Goal: Information Seeking & Learning: Find contact information

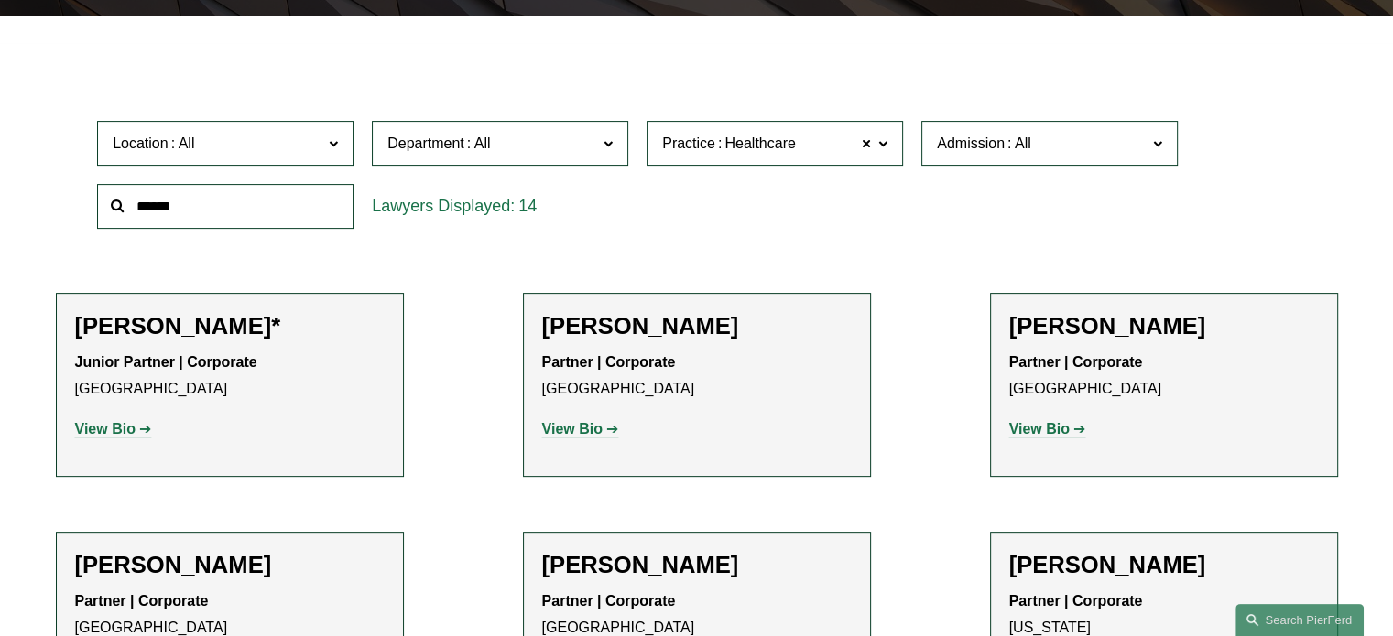
scroll to position [144, 0]
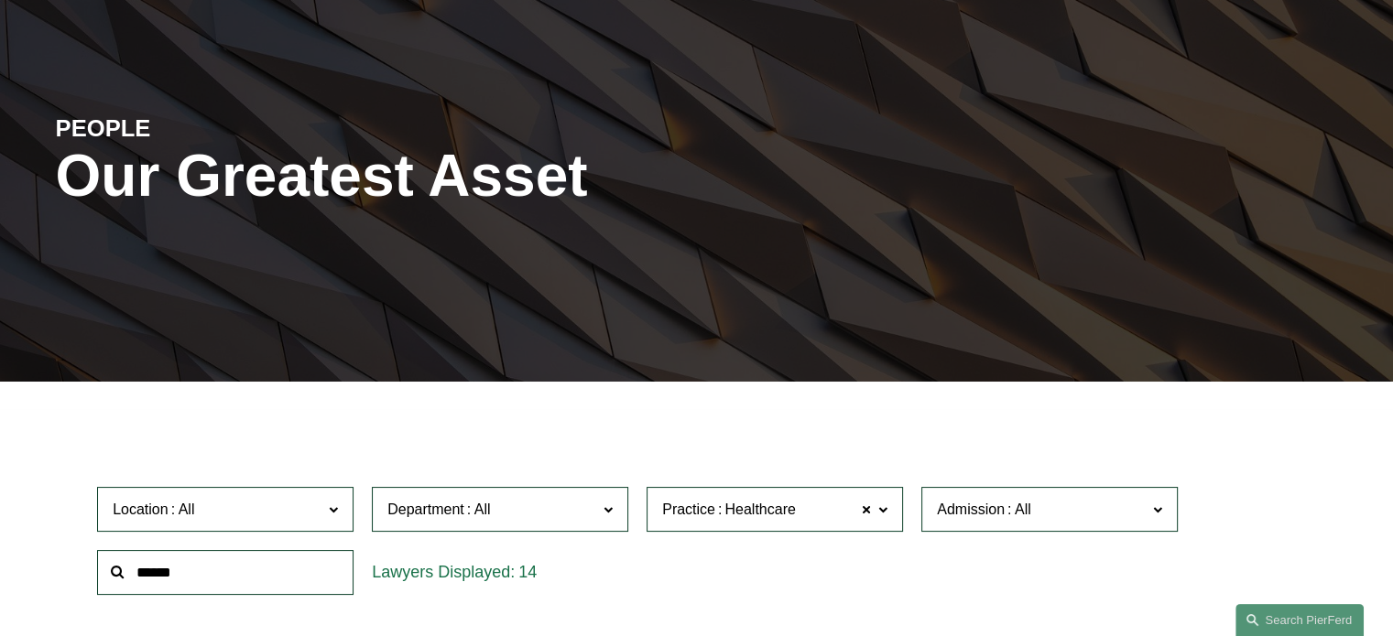
click at [201, 560] on input "text" at bounding box center [225, 572] width 256 height 45
type input "*"
type input "**********"
click at [333, 507] on span at bounding box center [333, 509] width 9 height 24
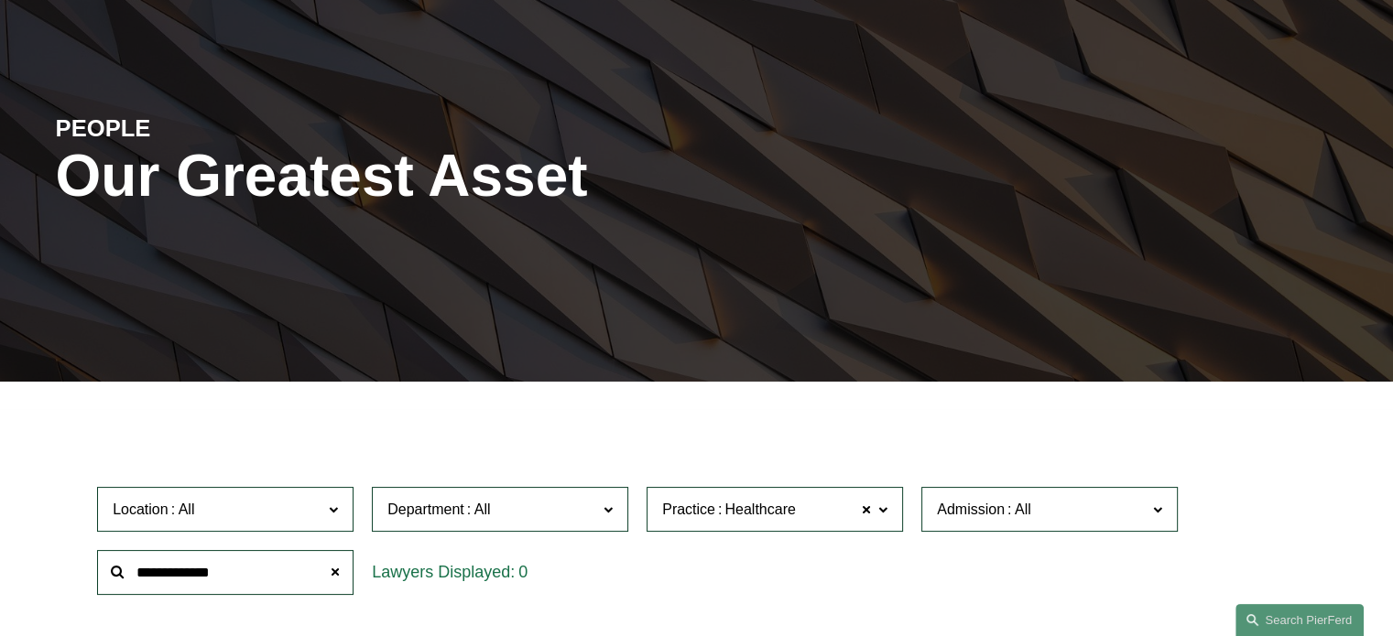
click at [0, 0] on link "[GEOGRAPHIC_DATA]" at bounding box center [0, 0] width 0 height 0
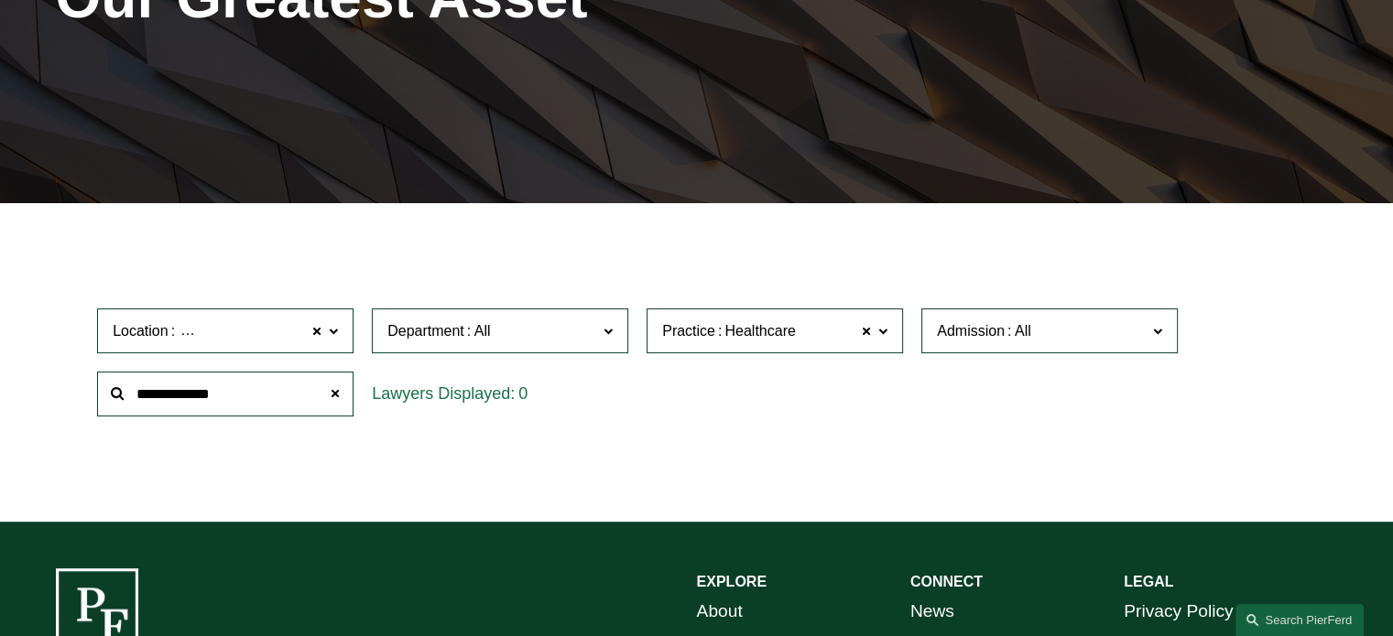
scroll to position [339, 0]
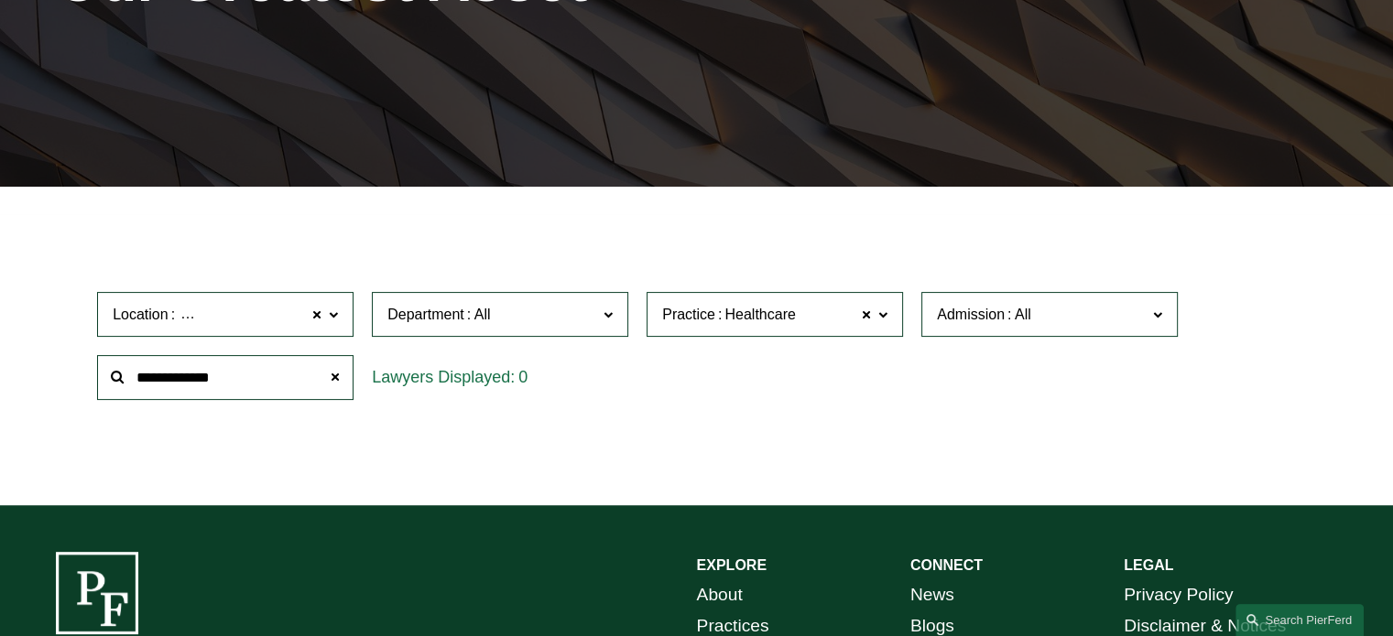
drag, startPoint x: 255, startPoint y: 377, endPoint x: 81, endPoint y: 370, distance: 173.2
click at [81, 370] on div "Location Los Angeles Los Angeles All Atlanta Austin Boston Charlotte Chicago Ci…" at bounding box center [697, 345] width 1282 height 125
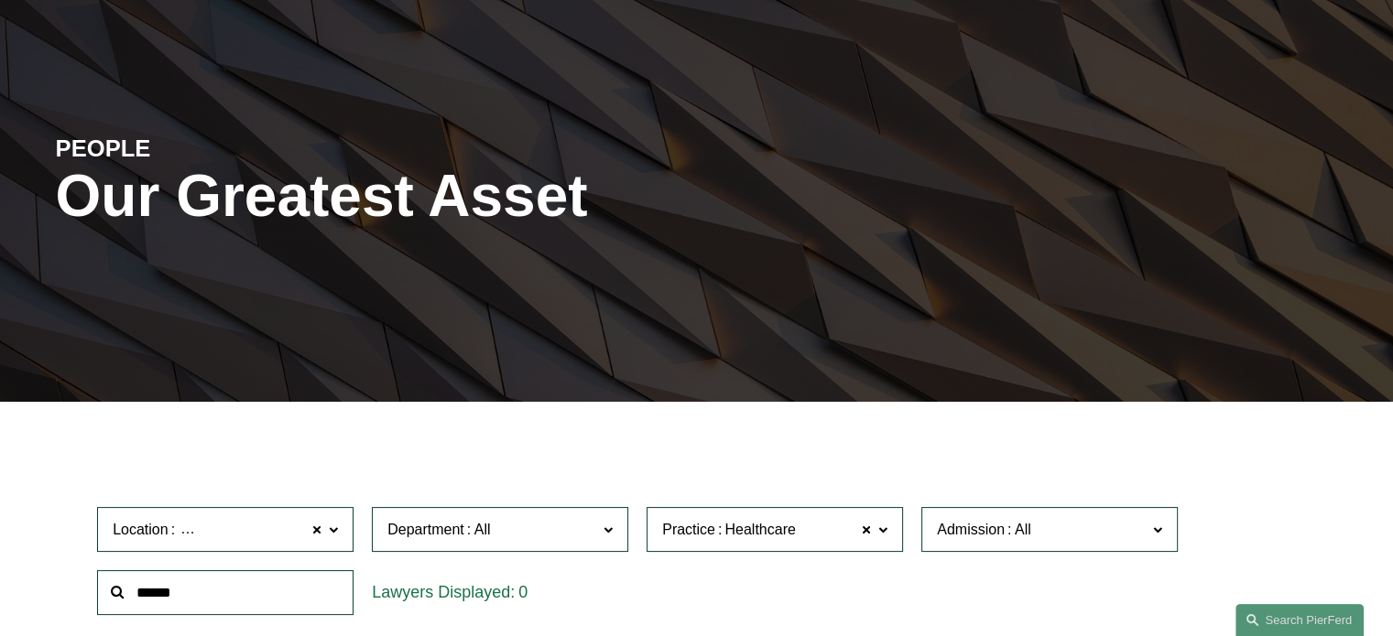
scroll to position [0, 0]
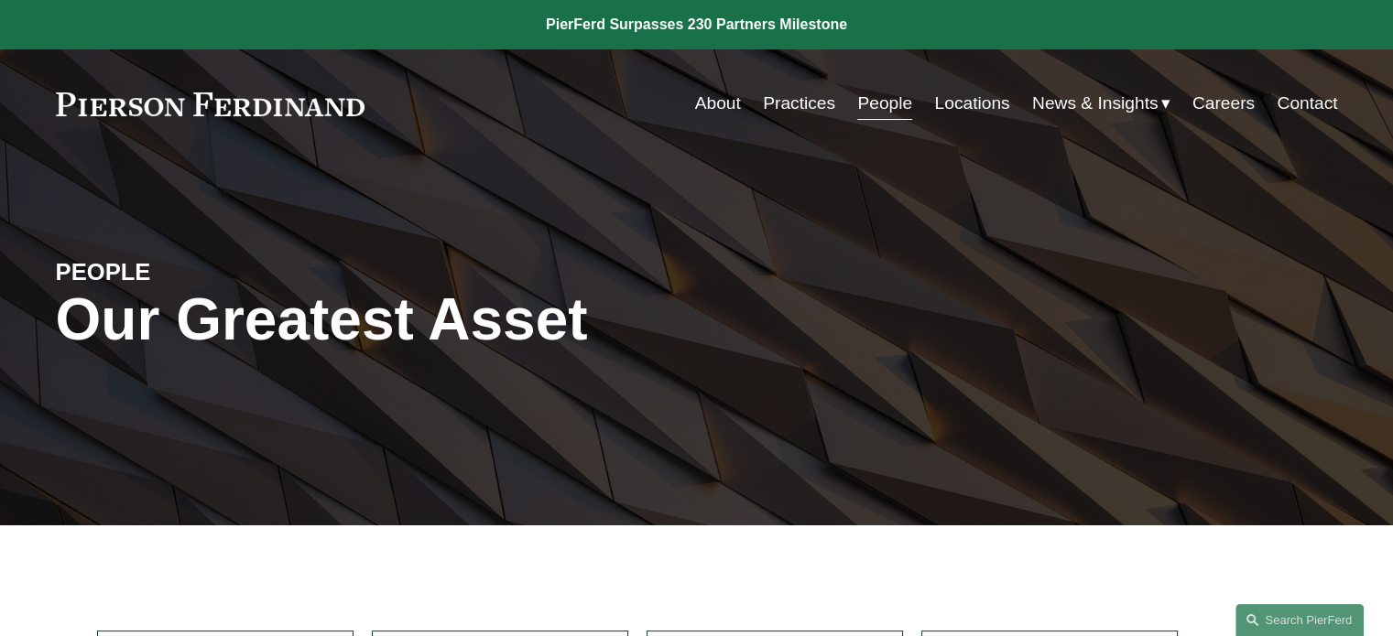
click at [965, 102] on link "Locations" at bounding box center [971, 103] width 75 height 35
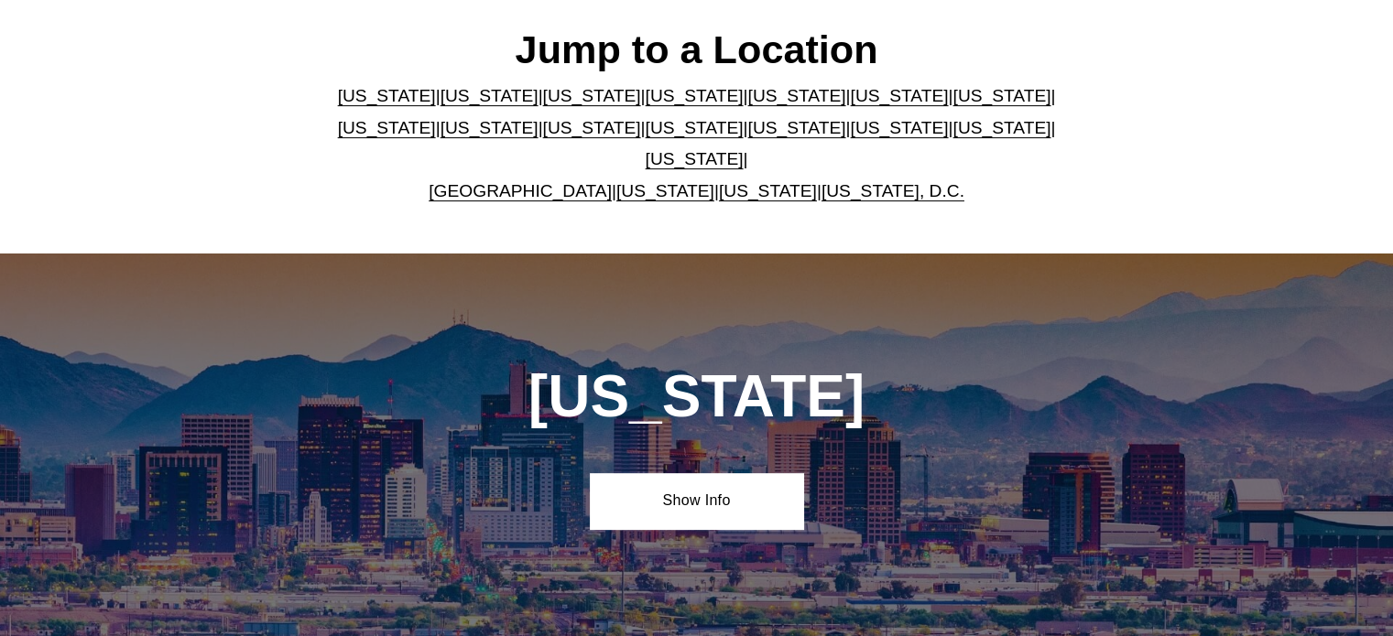
scroll to position [575, 0]
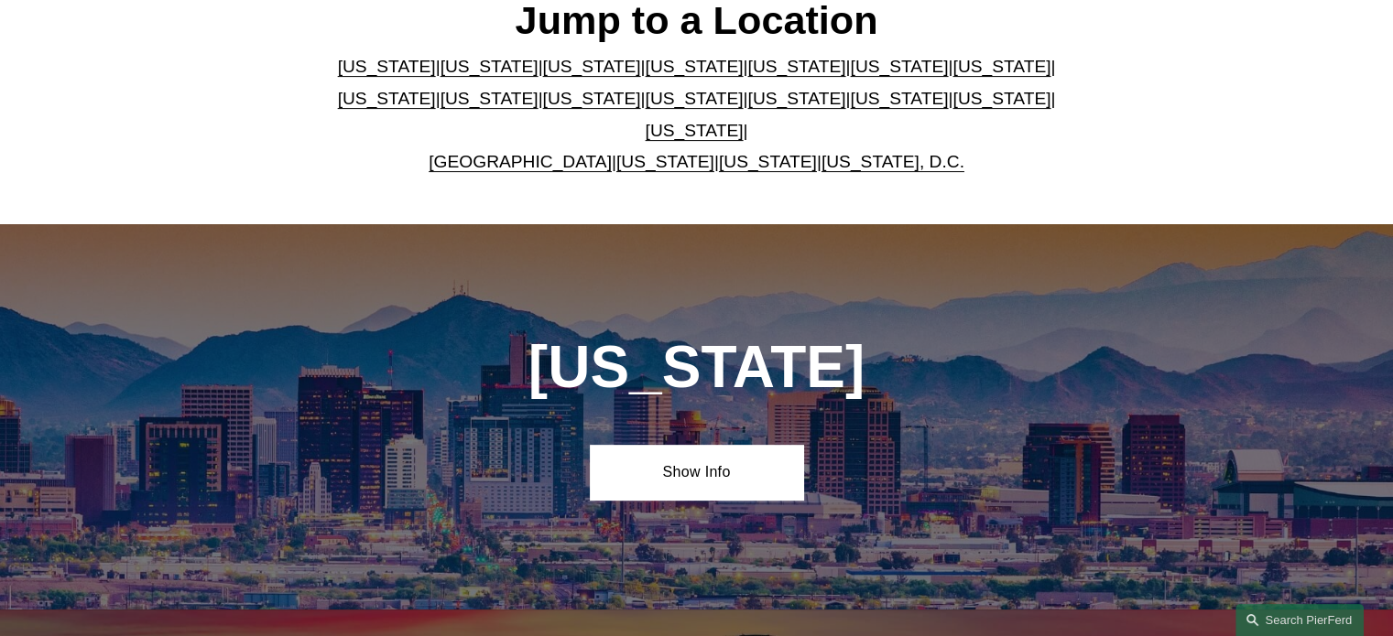
click at [457, 72] on link "[US_STATE]" at bounding box center [489, 66] width 98 height 19
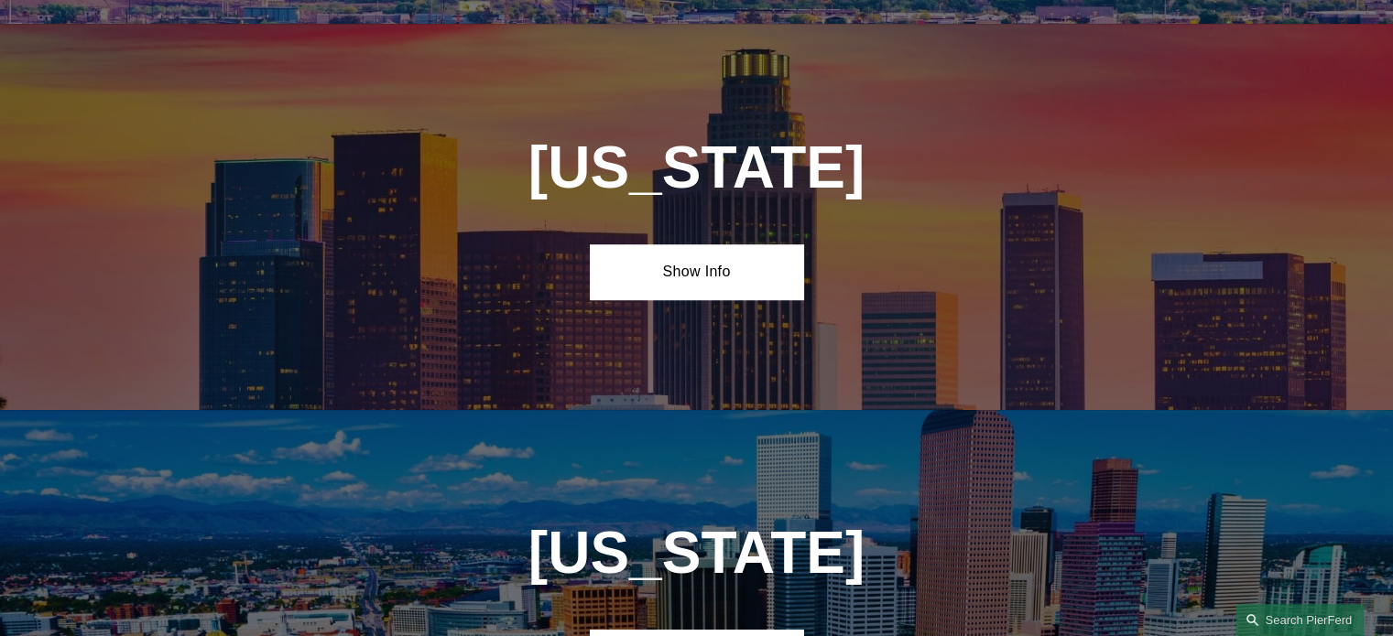
scroll to position [1170, 0]
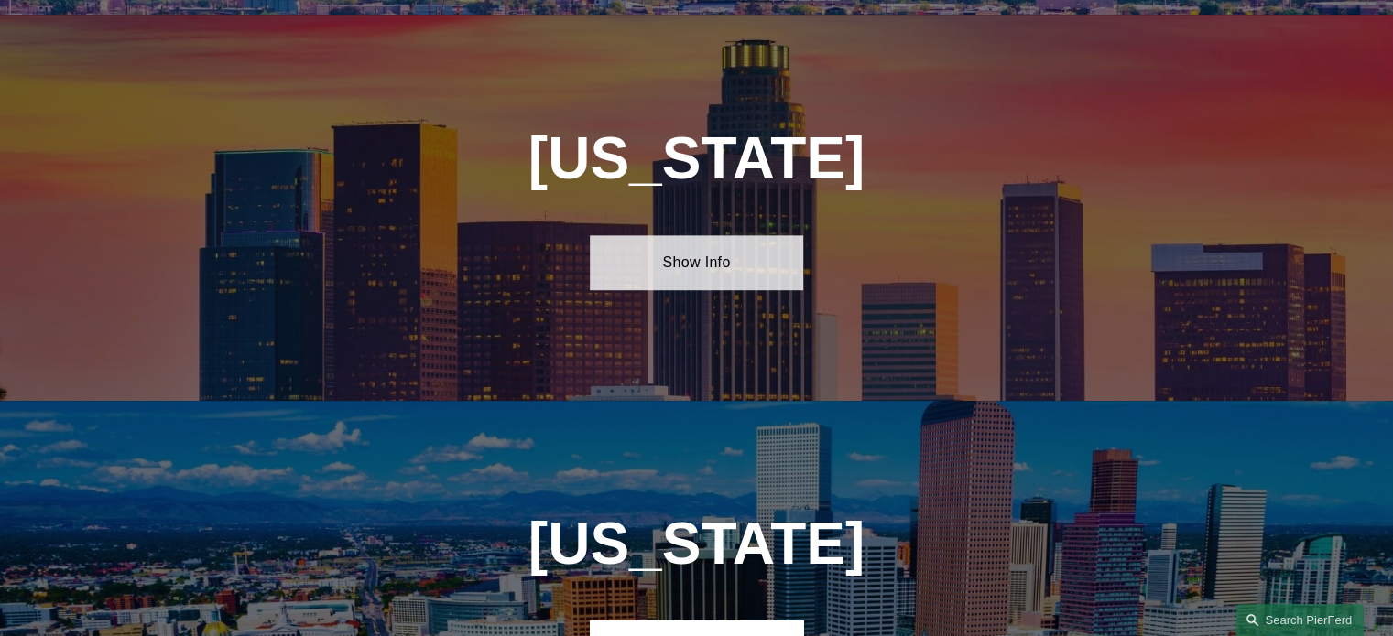
click at [731, 237] on link "Show Info" at bounding box center [696, 262] width 213 height 55
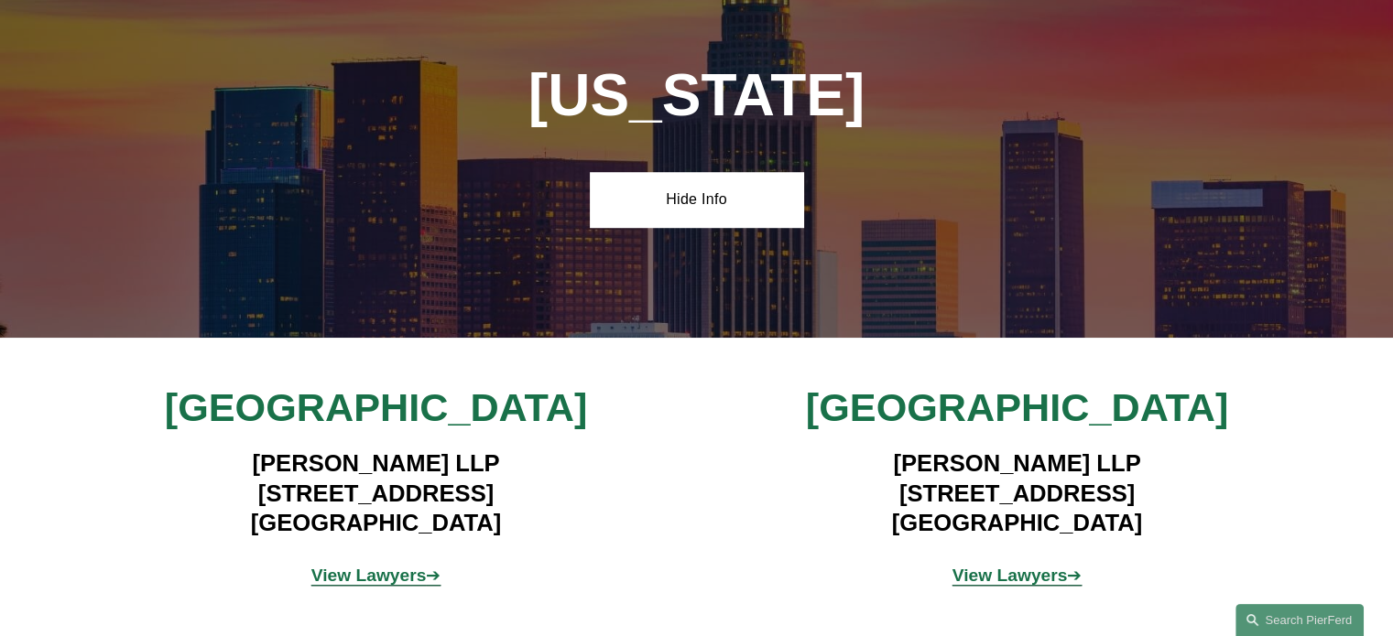
scroll to position [1536, 0]
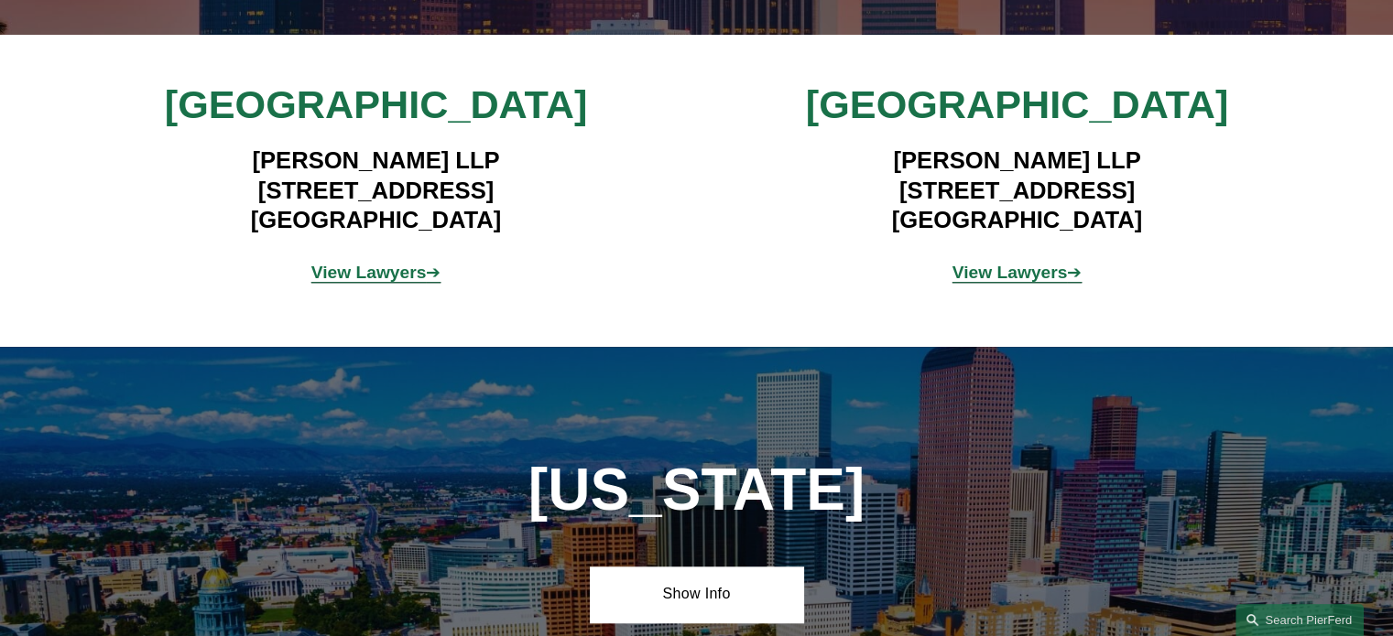
click at [385, 263] on strong "View Lawyers" at bounding box center [368, 272] width 115 height 19
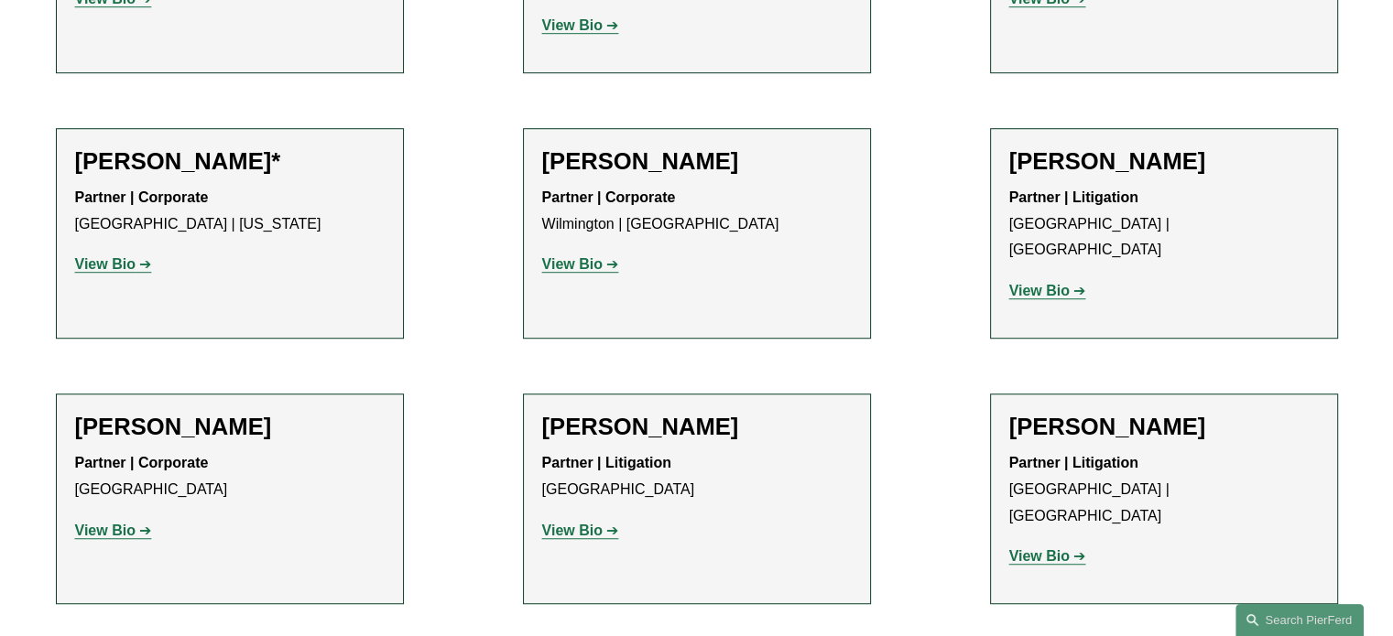
scroll to position [1099, 0]
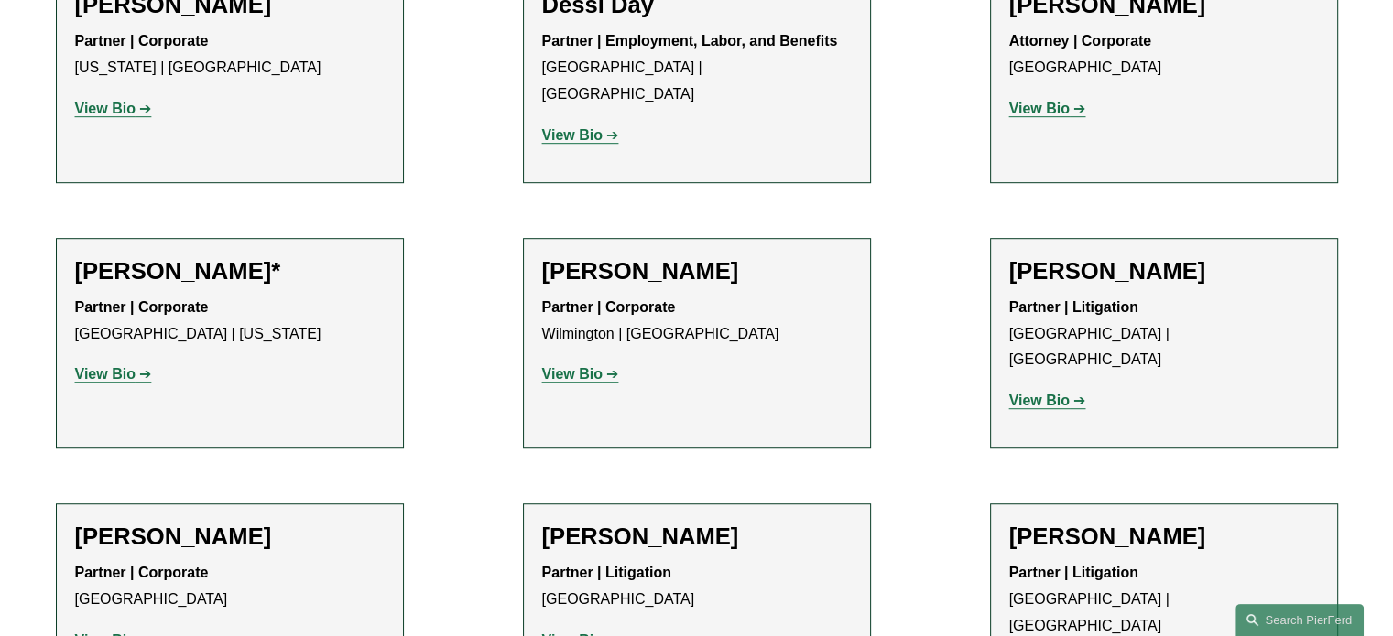
click at [107, 366] on strong "View Bio" at bounding box center [105, 374] width 60 height 16
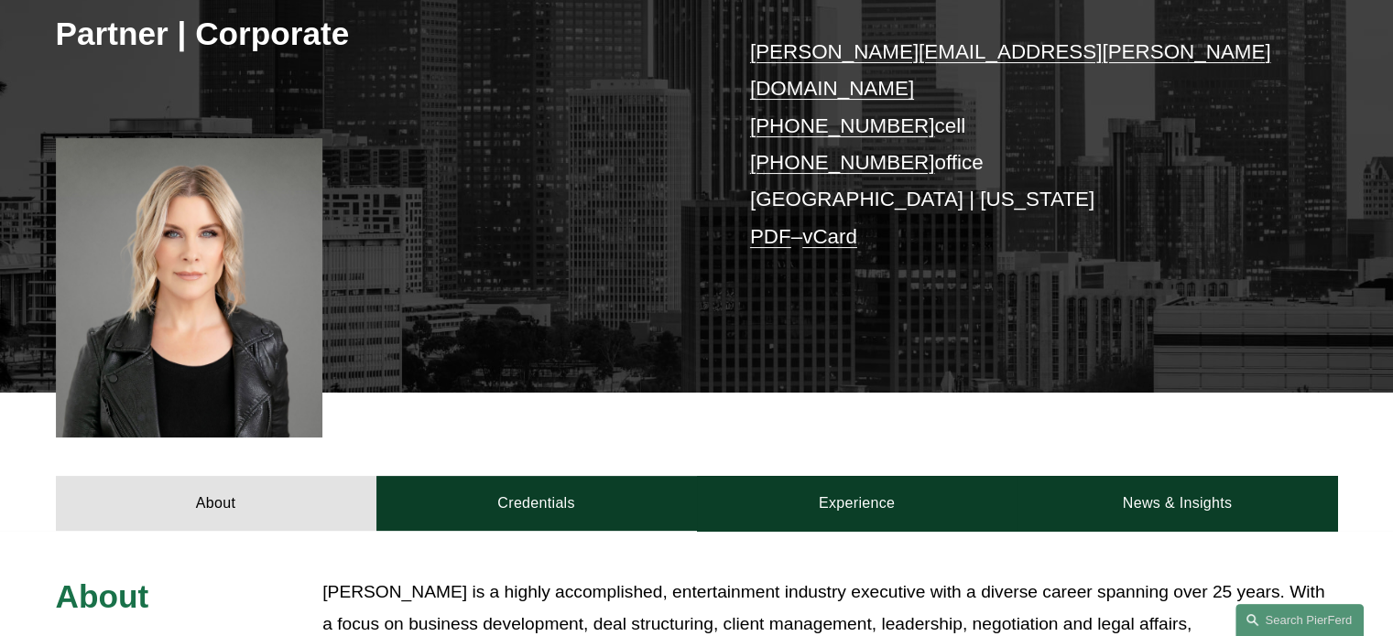
scroll to position [458, 0]
